Goal: Task Accomplishment & Management: Use online tool/utility

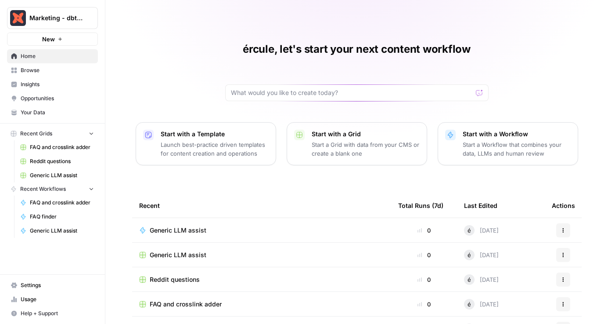
scroll to position [56, 0]
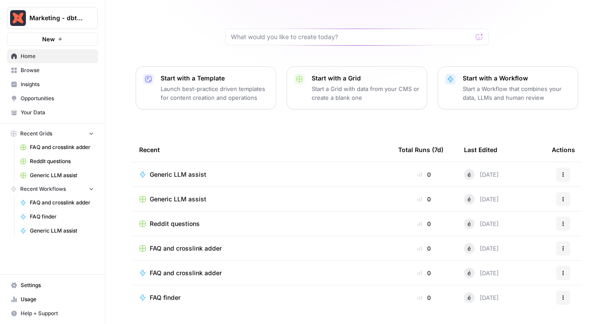
click at [166, 197] on span "Generic LLM assist" at bounding box center [178, 199] width 57 height 9
click at [165, 225] on span "Reddit questions" at bounding box center [175, 223] width 50 height 9
click at [165, 249] on span "FAQ and crosslink adder" at bounding box center [186, 248] width 72 height 9
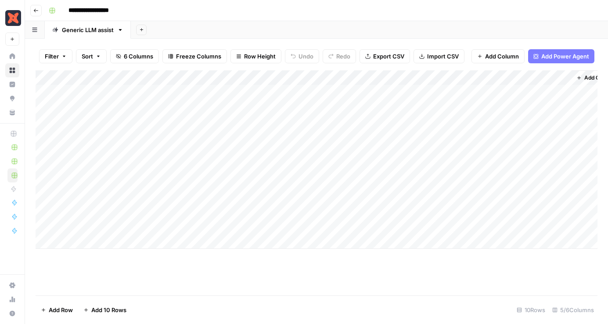
click at [514, 88] on div "Add Column" at bounding box center [317, 159] width 562 height 178
click at [516, 94] on div "Add Column" at bounding box center [317, 159] width 562 height 178
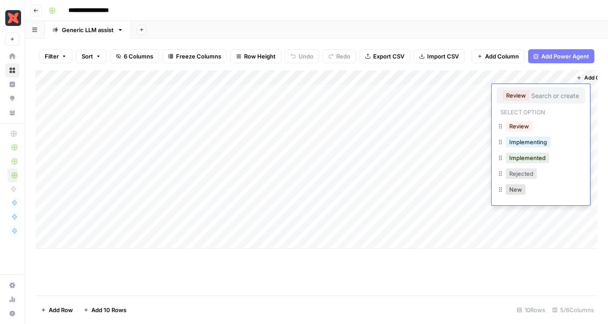
click at [520, 173] on button "Rejected" at bounding box center [521, 173] width 31 height 11
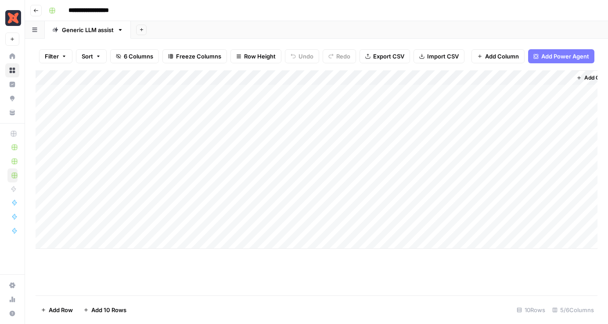
click at [519, 103] on div "Add Column" at bounding box center [317, 159] width 562 height 178
click at [519, 106] on div "Add Column" at bounding box center [317, 159] width 562 height 178
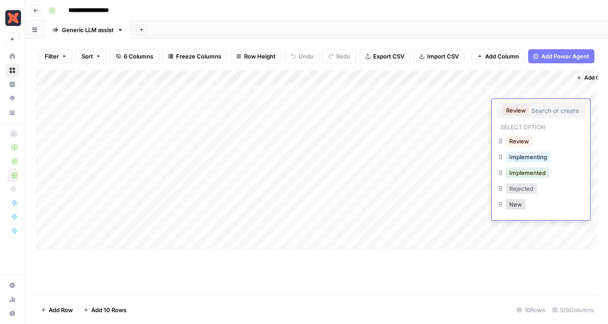
click at [515, 189] on button "Rejected" at bounding box center [521, 188] width 31 height 11
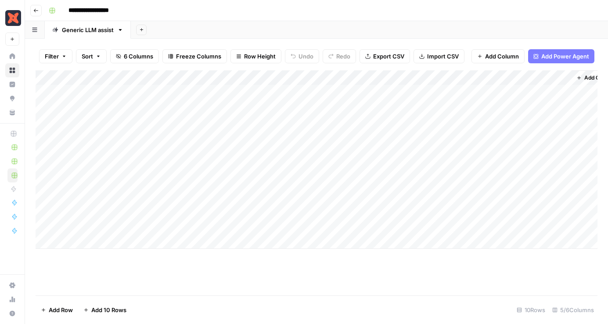
click at [511, 121] on div "Add Column" at bounding box center [317, 159] width 562 height 178
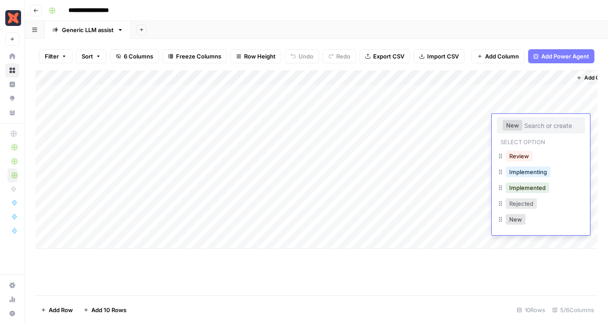
click at [510, 200] on button "Rejected" at bounding box center [521, 203] width 31 height 11
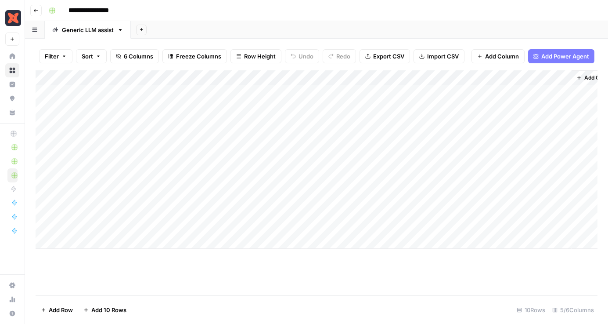
click at [516, 136] on div "Add Column" at bounding box center [317, 159] width 562 height 178
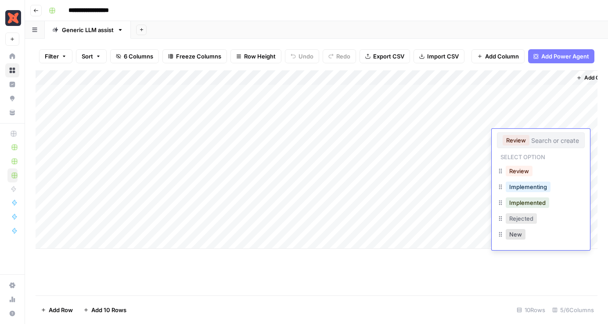
click at [516, 220] on button "Rejected" at bounding box center [521, 218] width 31 height 11
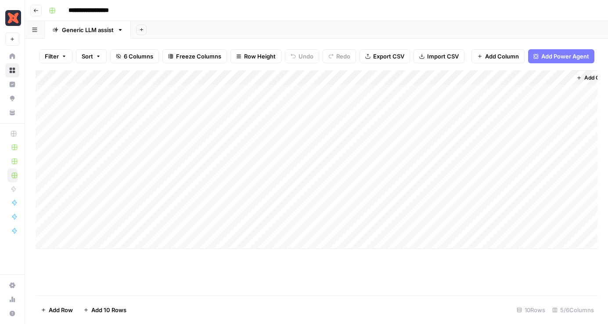
click at [512, 150] on div "Add Column" at bounding box center [317, 159] width 562 height 178
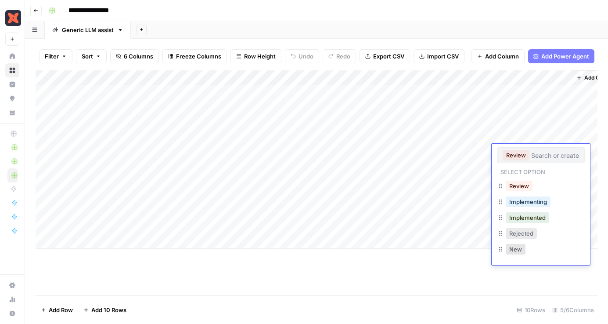
click at [516, 231] on button "Rejected" at bounding box center [521, 233] width 31 height 11
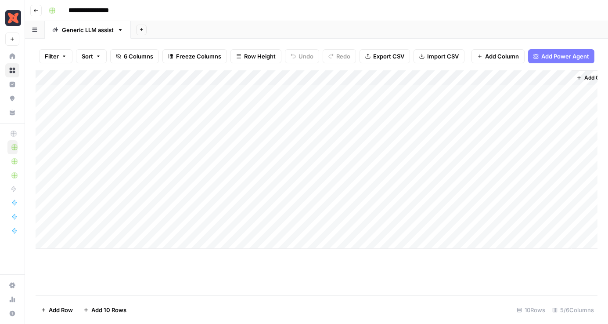
click at [143, 164] on div "Add Column" at bounding box center [317, 159] width 562 height 178
click at [406, 93] on div "Add Column" at bounding box center [317, 129] width 562 height 119
click at [405, 104] on div "Add Column" at bounding box center [317, 129] width 562 height 119
click at [404, 121] on div "Add Column" at bounding box center [317, 129] width 562 height 119
click at [404, 136] on div "Add Column" at bounding box center [317, 129] width 562 height 119
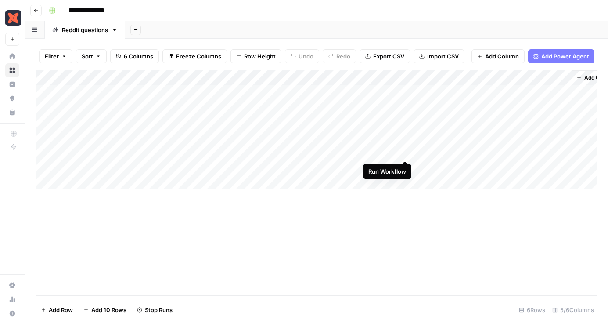
click at [402, 152] on div "Add Column" at bounding box center [317, 129] width 562 height 119
click at [403, 160] on div "Add Column" at bounding box center [317, 129] width 562 height 119
click at [405, 166] on div "Add Column" at bounding box center [317, 129] width 562 height 119
click at [536, 94] on div "Add Column" at bounding box center [317, 129] width 562 height 119
click at [519, 108] on div "Add Column" at bounding box center [317, 129] width 562 height 119
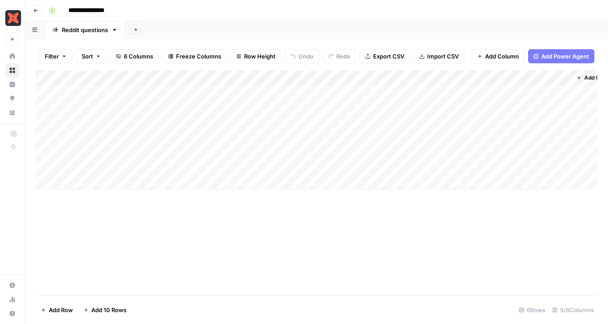
click at [519, 108] on div "Add Column" at bounding box center [317, 129] width 562 height 119
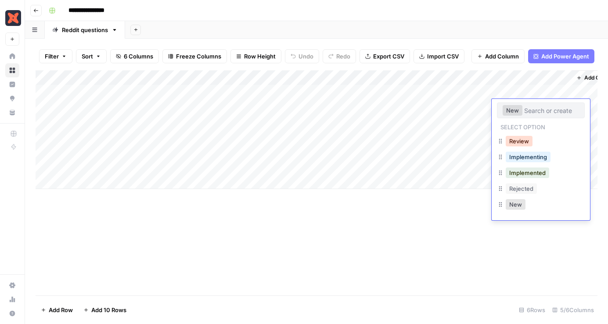
click at [516, 139] on button "Review" at bounding box center [519, 141] width 27 height 11
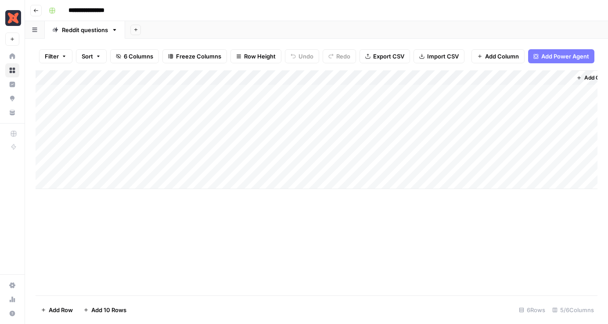
click at [528, 123] on div "Add Column" at bounding box center [317, 129] width 562 height 119
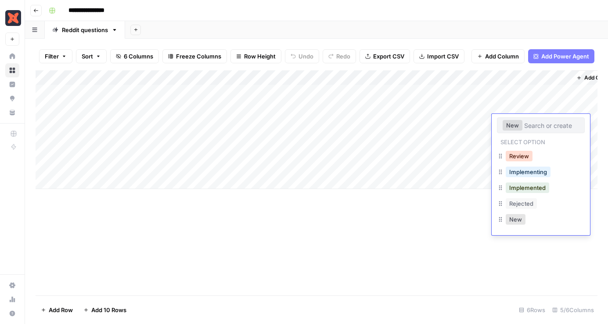
click at [523, 152] on button "Review" at bounding box center [519, 156] width 27 height 11
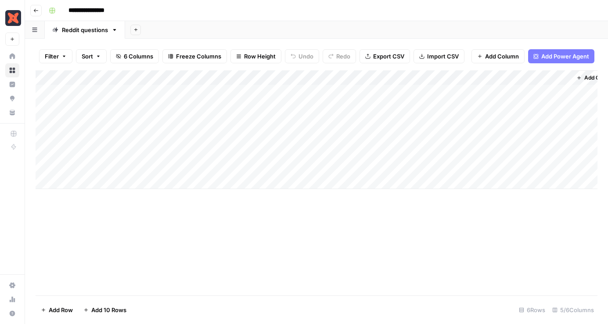
click at [527, 136] on div "Add Column" at bounding box center [317, 129] width 562 height 119
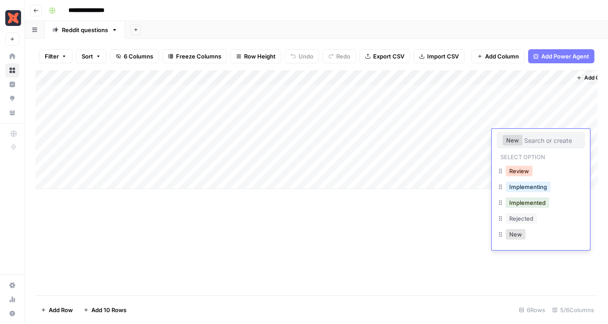
click at [521, 166] on button "Review" at bounding box center [519, 171] width 27 height 11
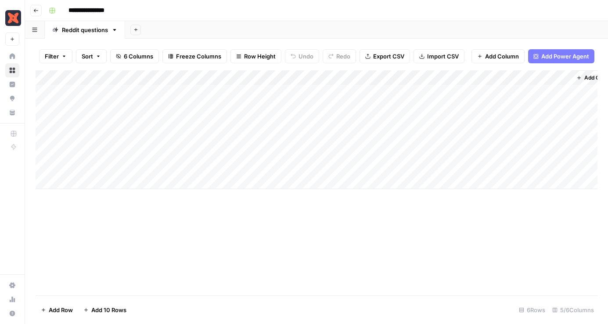
click at [522, 152] on div "Add Column" at bounding box center [317, 129] width 562 height 119
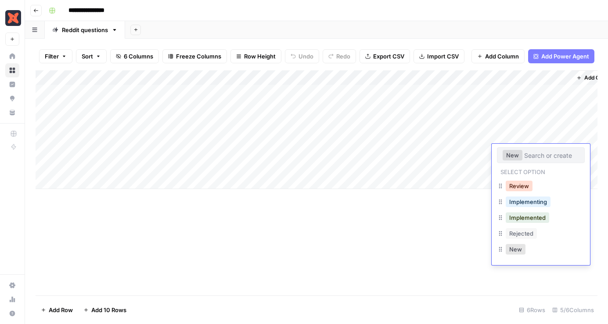
click at [520, 189] on button "Review" at bounding box center [519, 185] width 27 height 11
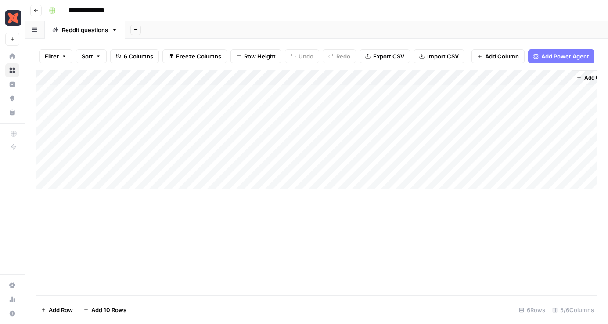
click at [528, 166] on div "Add Column" at bounding box center [317, 129] width 562 height 119
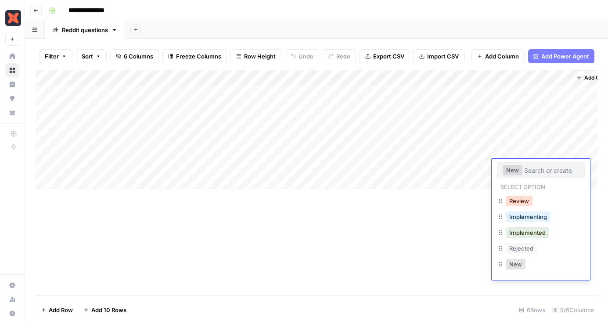
click at [521, 198] on button "Review" at bounding box center [519, 200] width 27 height 11
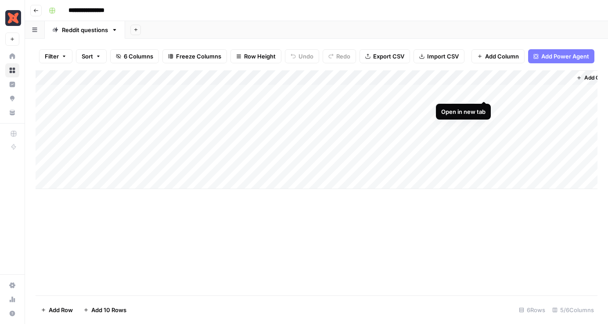
click at [483, 92] on div "Add Column" at bounding box center [317, 129] width 562 height 119
click at [325, 91] on div "Add Column" at bounding box center [317, 129] width 562 height 119
click at [328, 92] on div "Add Column" at bounding box center [317, 129] width 562 height 119
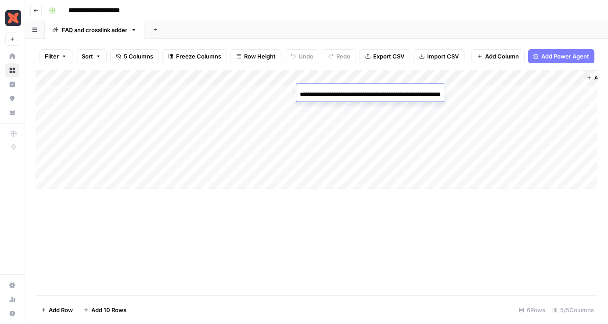
click at [311, 244] on div "Add Column" at bounding box center [317, 182] width 562 height 225
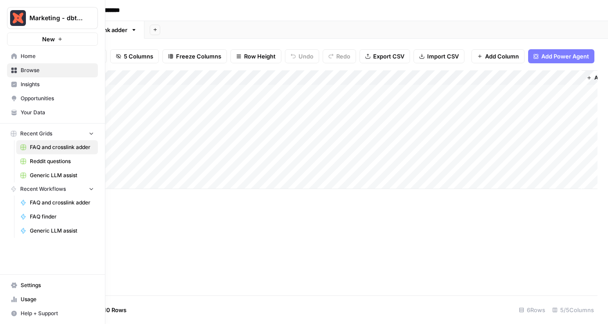
click at [61, 202] on span "FAQ and crosslink adder" at bounding box center [62, 202] width 64 height 8
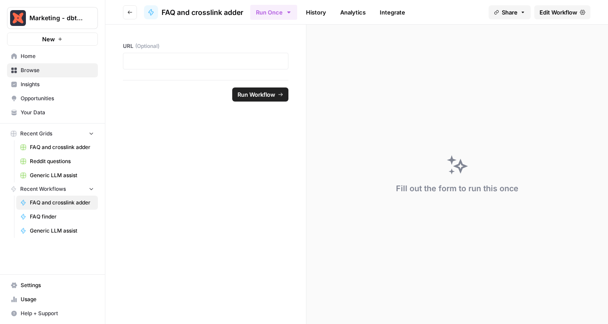
click at [57, 220] on span "FAQ finder" at bounding box center [62, 217] width 64 height 8
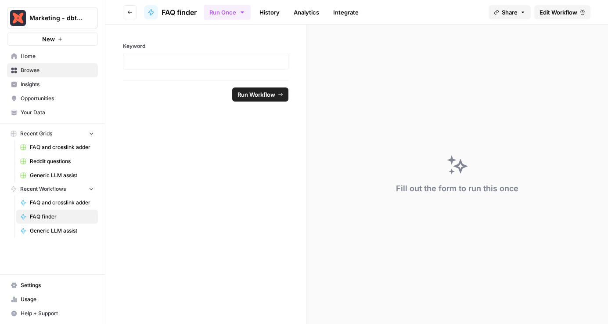
click at [31, 69] on span "Browse" at bounding box center [57, 70] width 73 height 8
